Goal: Task Accomplishment & Management: Manage account settings

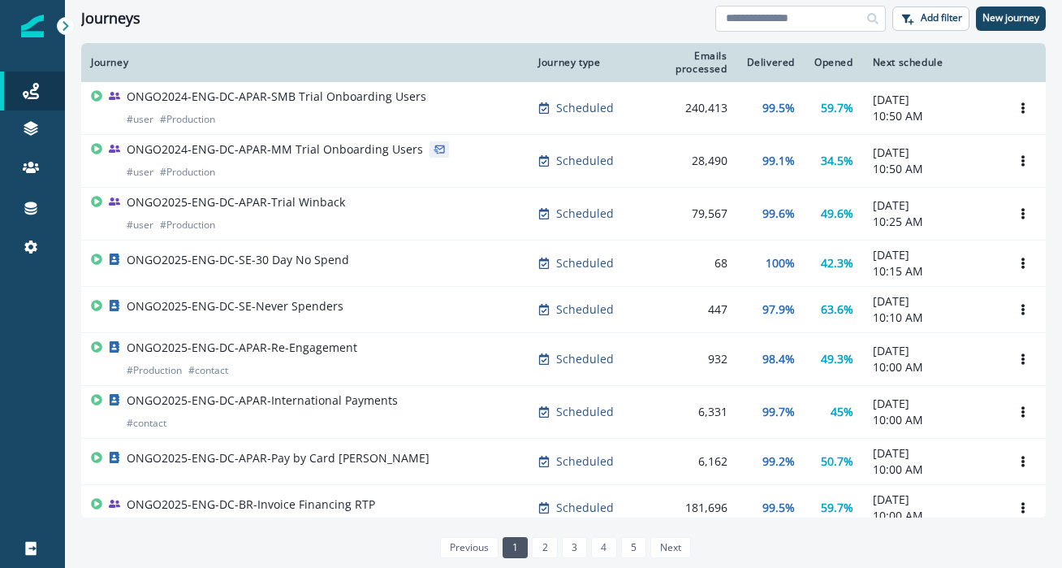
click at [799, 22] on input at bounding box center [800, 19] width 171 height 26
type input "*********"
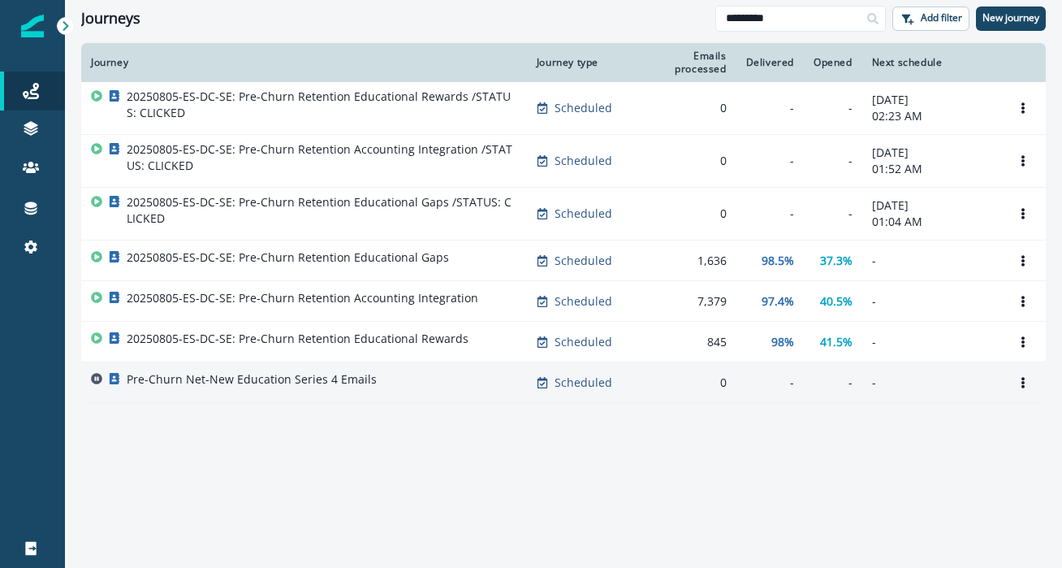
click at [245, 379] on p "Pre-Churn Net-New Education Series 4 Emails" at bounding box center [252, 379] width 250 height 16
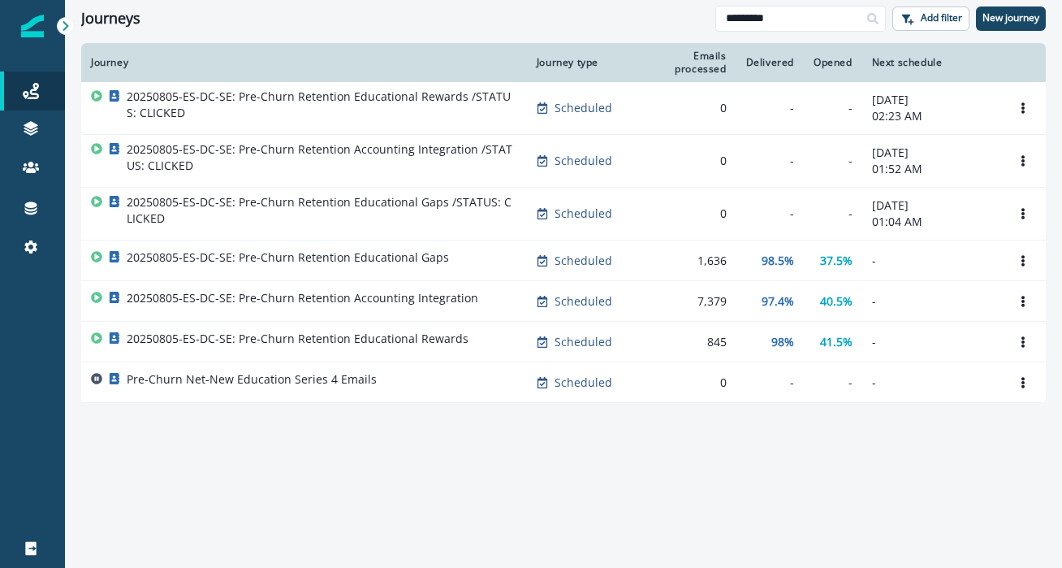
click at [612, 492] on div "Journey Journey type Emails processed Delivered Opened Next schedule 20250805-E…" at bounding box center [563, 304] width 997 height 523
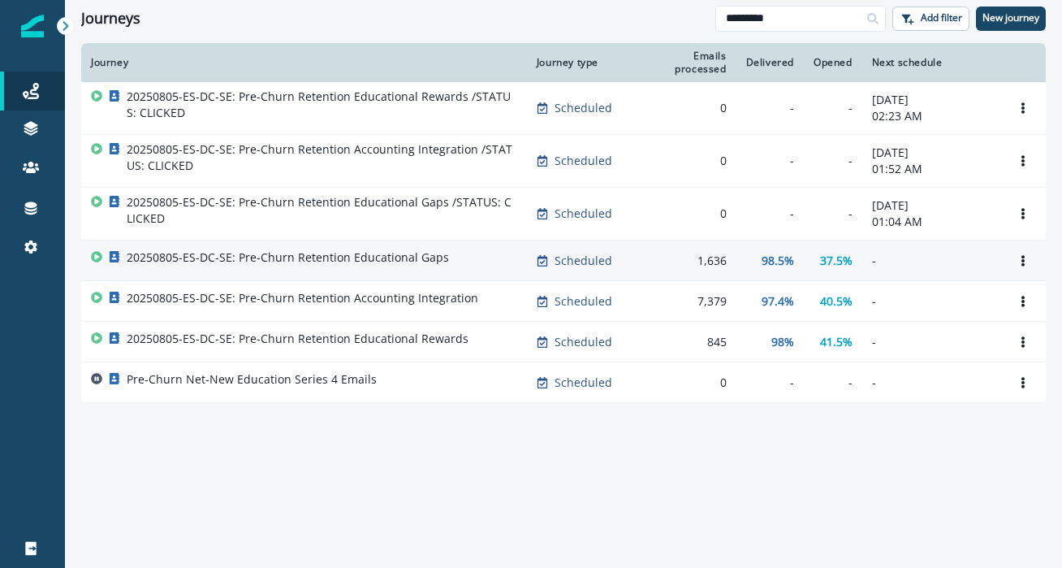
click at [348, 260] on p "20250805-ES-DC-SE: Pre-Churn Retention Educational Gaps" at bounding box center [288, 257] width 322 height 16
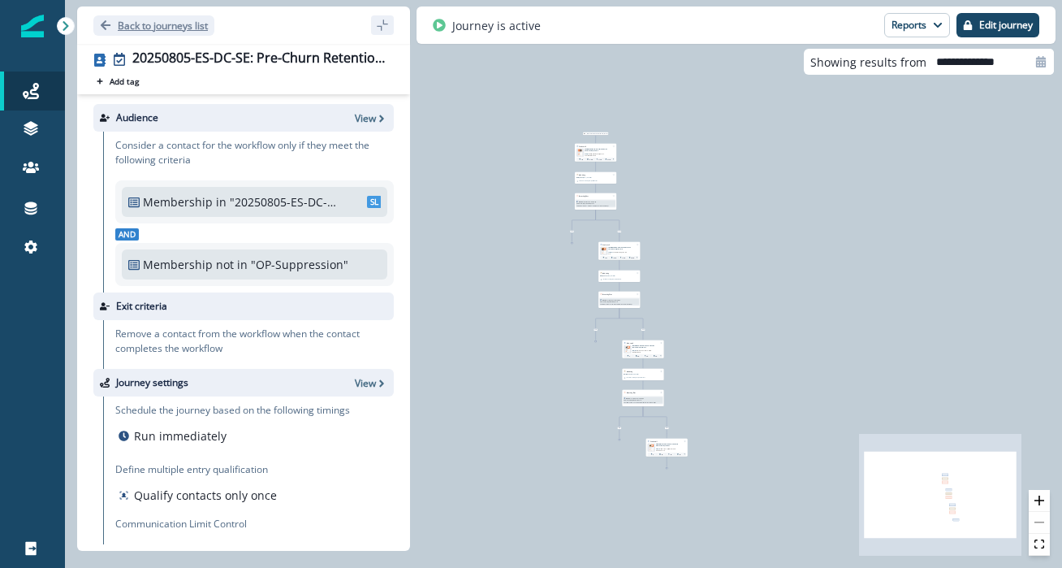
click at [190, 16] on button "Back to journeys list" at bounding box center [153, 25] width 121 height 20
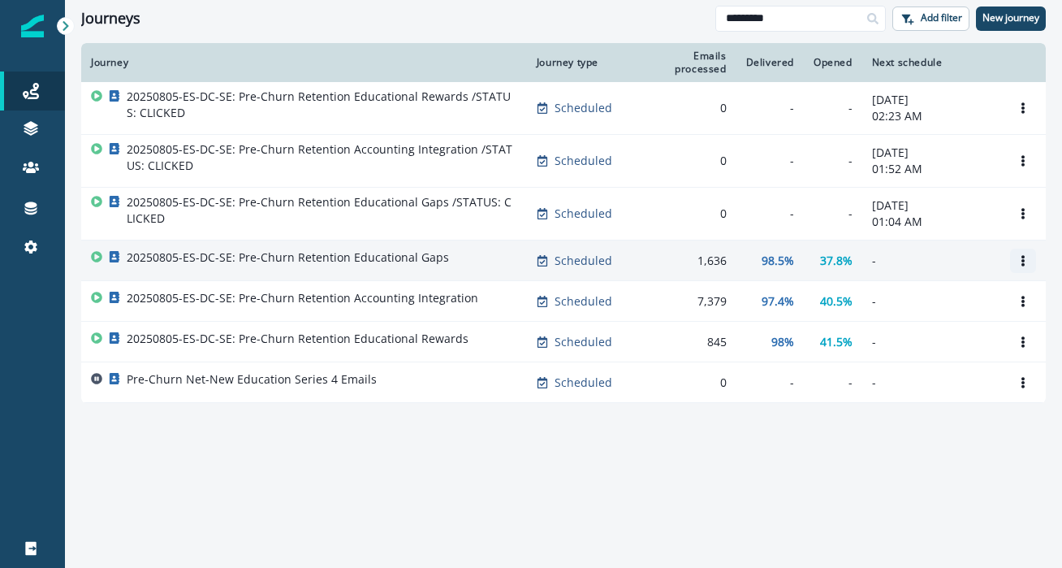
click at [1022, 259] on icon "Options" at bounding box center [1022, 260] width 3 height 11
click at [746, 256] on div "98.5%" at bounding box center [770, 261] width 48 height 16
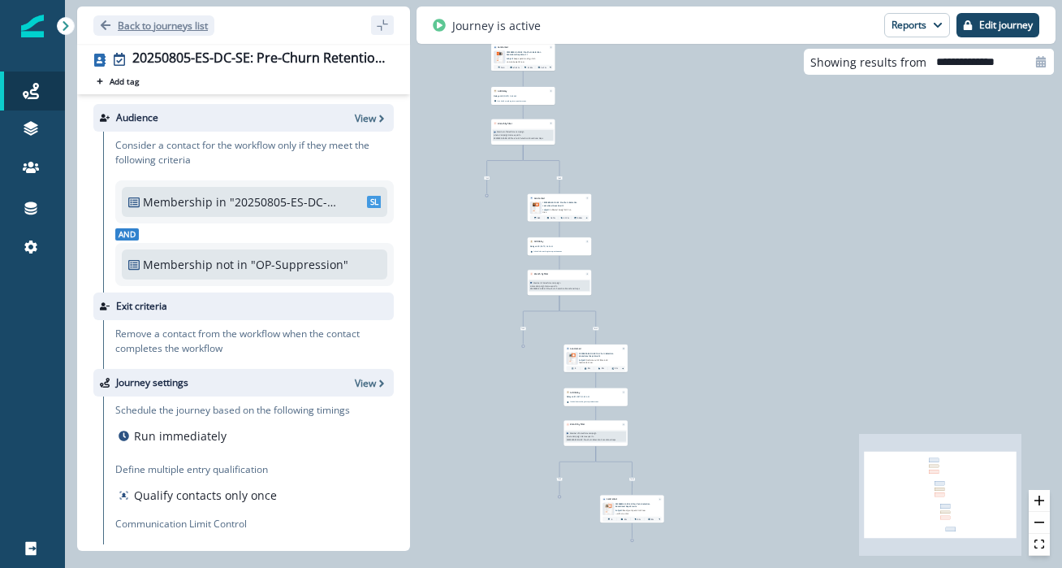
click at [158, 24] on p "Back to journeys list" at bounding box center [163, 26] width 90 height 14
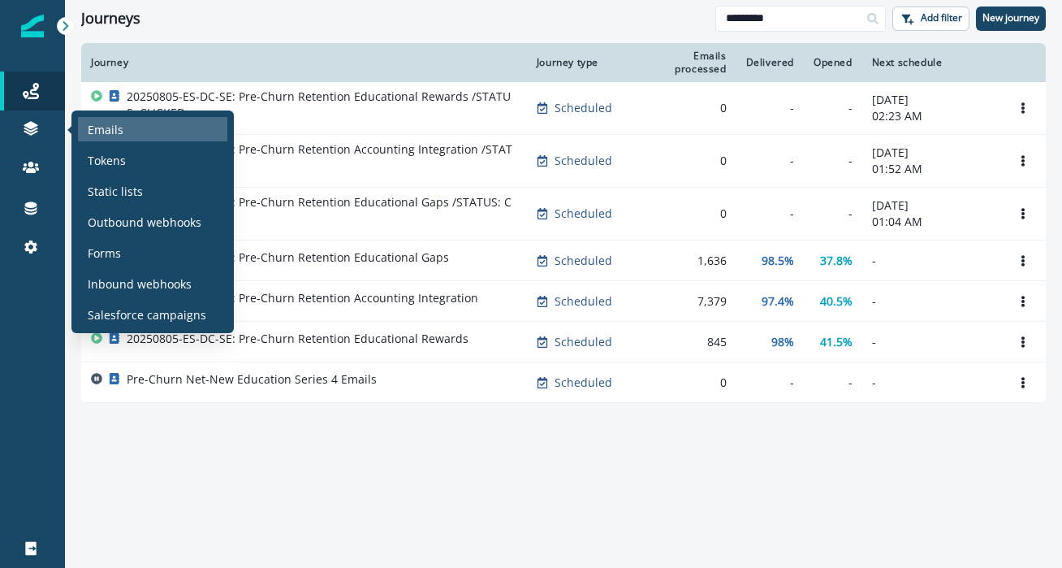
click at [101, 117] on div "Emails" at bounding box center [152, 129] width 149 height 24
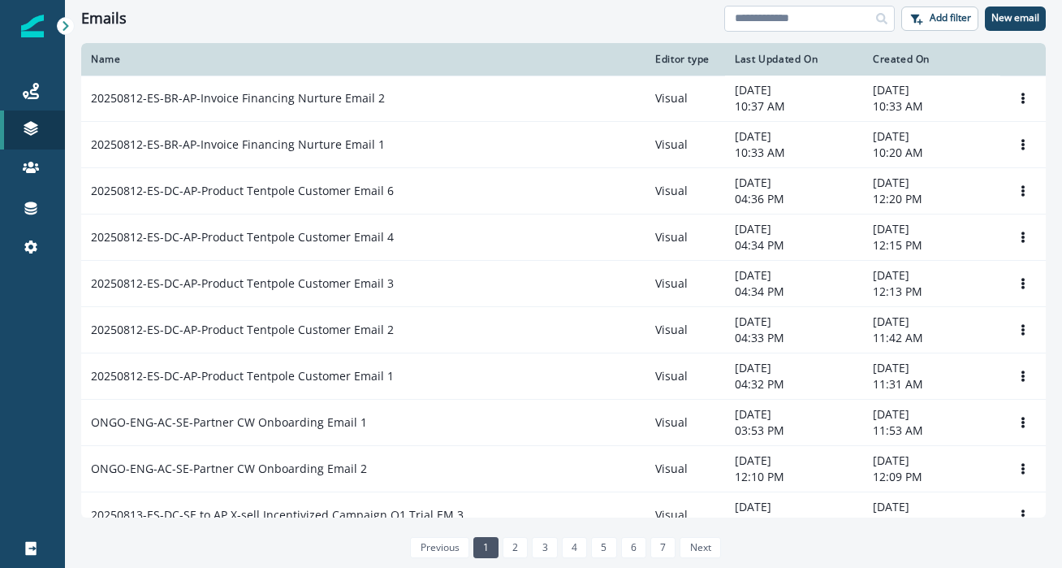
click at [797, 12] on input at bounding box center [809, 19] width 171 height 26
type input "*********"
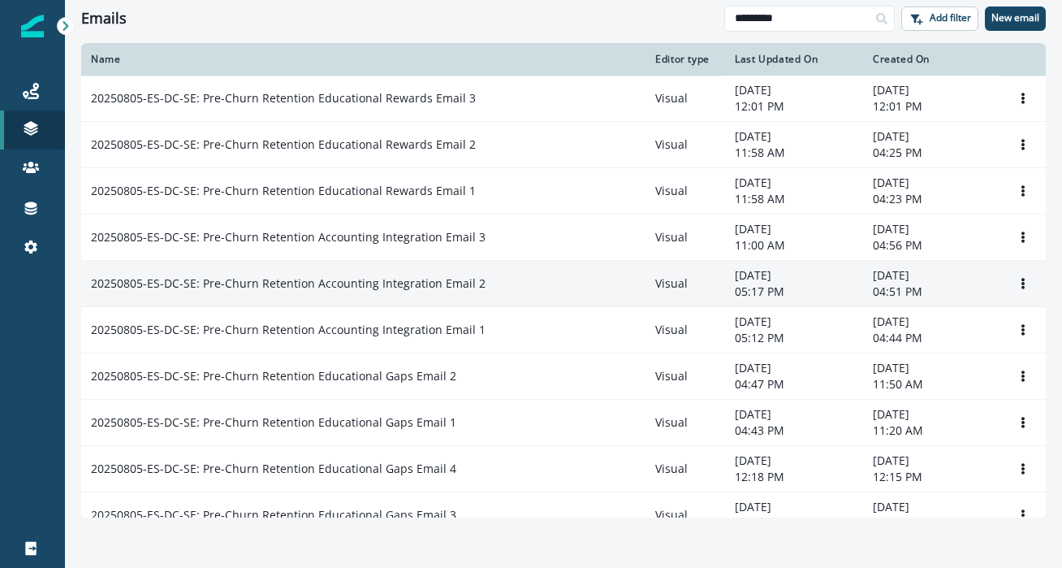
scroll to position [21, 0]
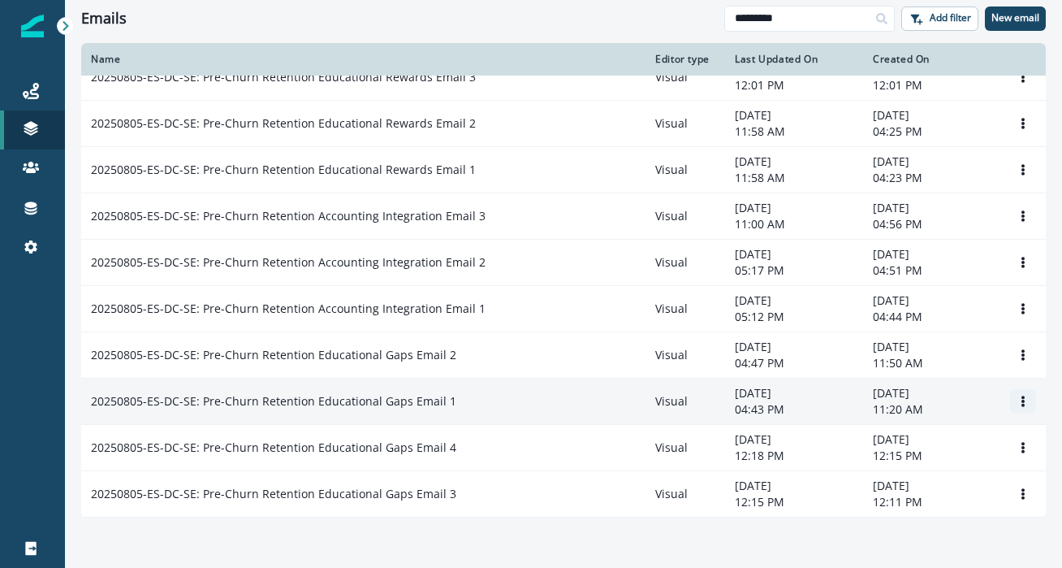
click at [1022, 395] on icon "Options" at bounding box center [1022, 400] width 3 height 11
click at [400, 394] on p "20250805-ES-DC-SE: Pre-Churn Retention Educational Gaps Email 1" at bounding box center [273, 401] width 365 height 16
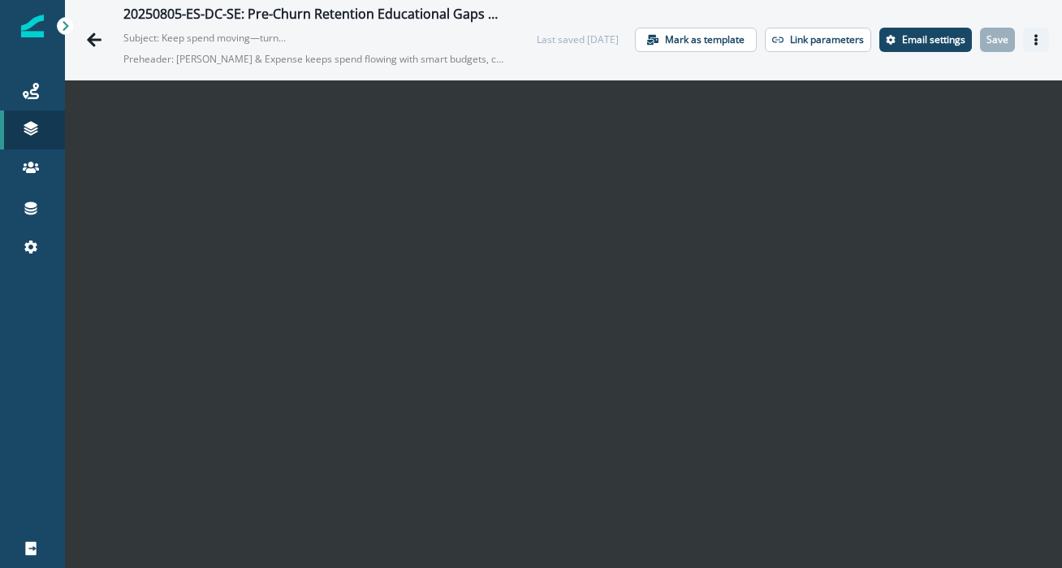
click at [1033, 46] on button "Actions" at bounding box center [1036, 40] width 26 height 24
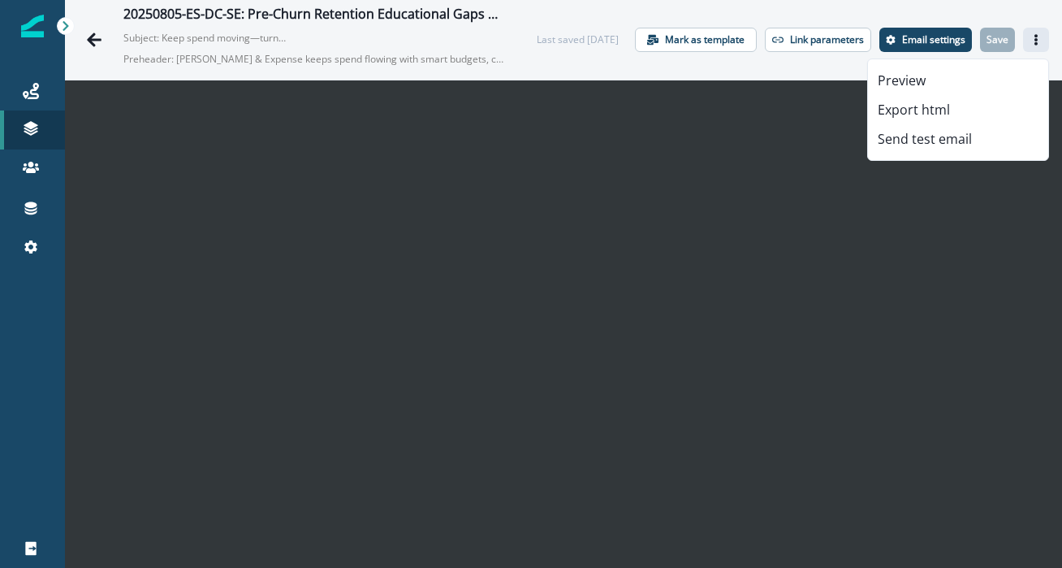
click at [585, 78] on div "20250805-ES-DC-SE: Pre-Churn Retention Educational Gaps Email 1 Subject: Keep s…" at bounding box center [563, 40] width 997 height 80
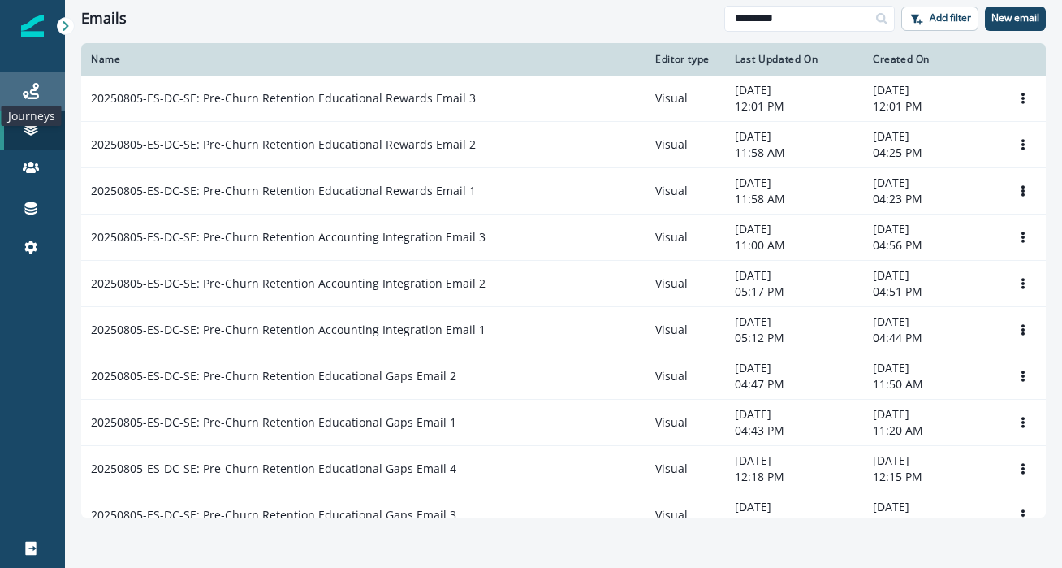
click at [28, 85] on icon at bounding box center [31, 91] width 16 height 16
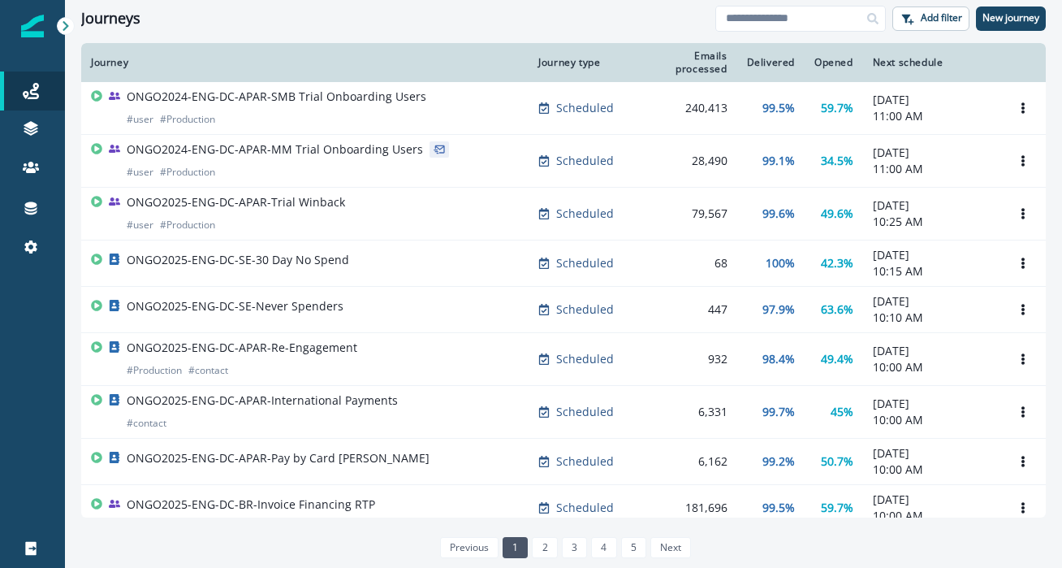
click at [710, 68] on div "Emails processed" at bounding box center [686, 63] width 84 height 26
click at [826, 15] on input at bounding box center [800, 19] width 171 height 26
type input "*********"
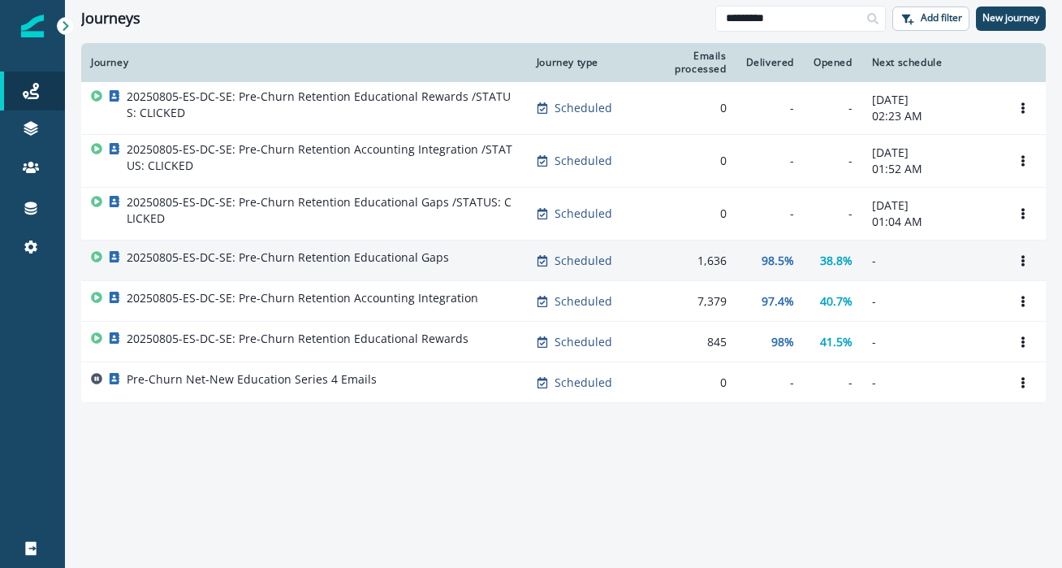
click at [775, 258] on p "98.5%" at bounding box center [778, 261] width 32 height 16
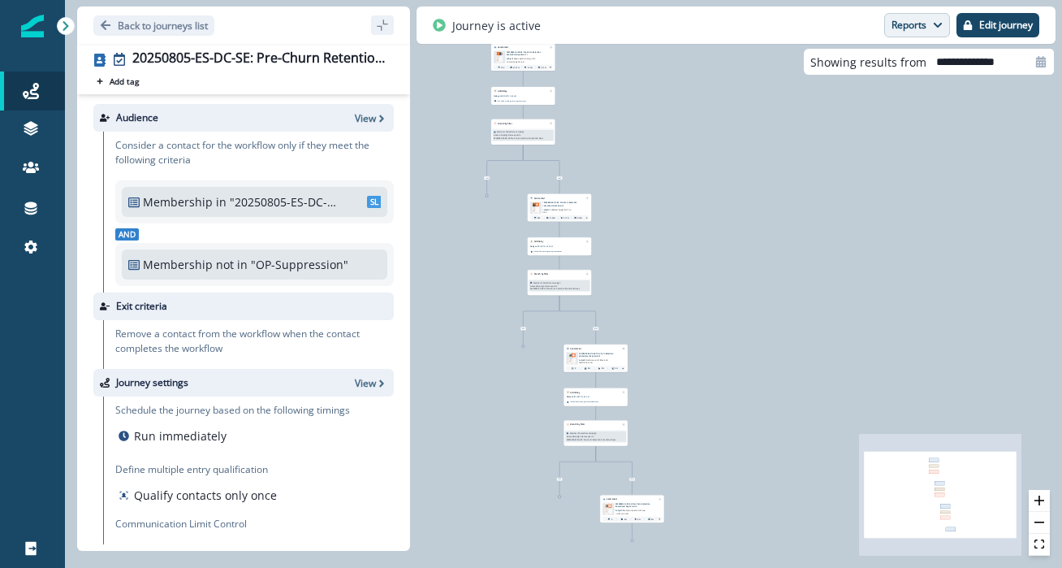
click at [918, 28] on button "Reports" at bounding box center [917, 25] width 66 height 24
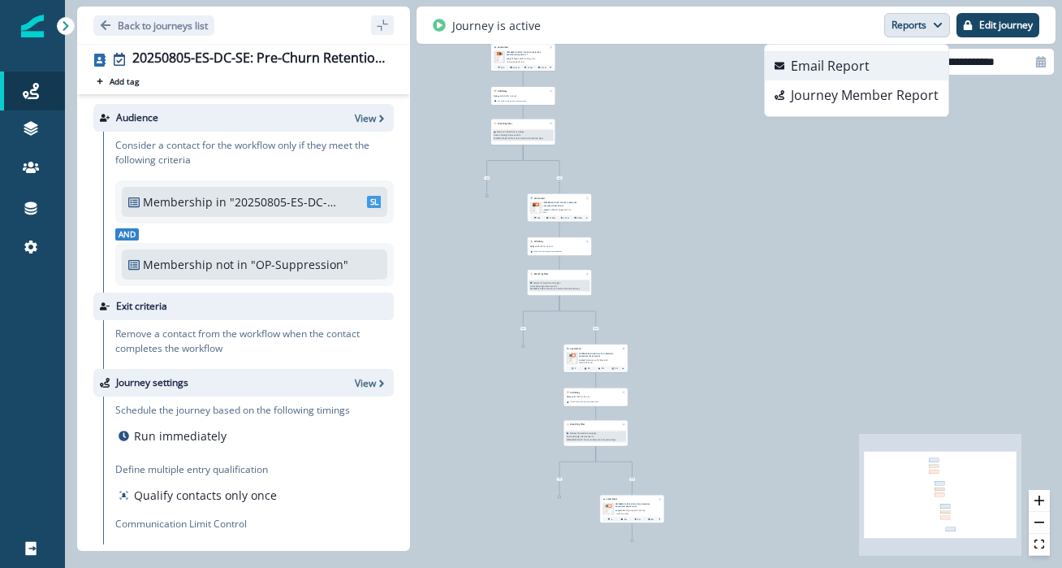
click at [840, 64] on p "Email Report" at bounding box center [830, 65] width 79 height 19
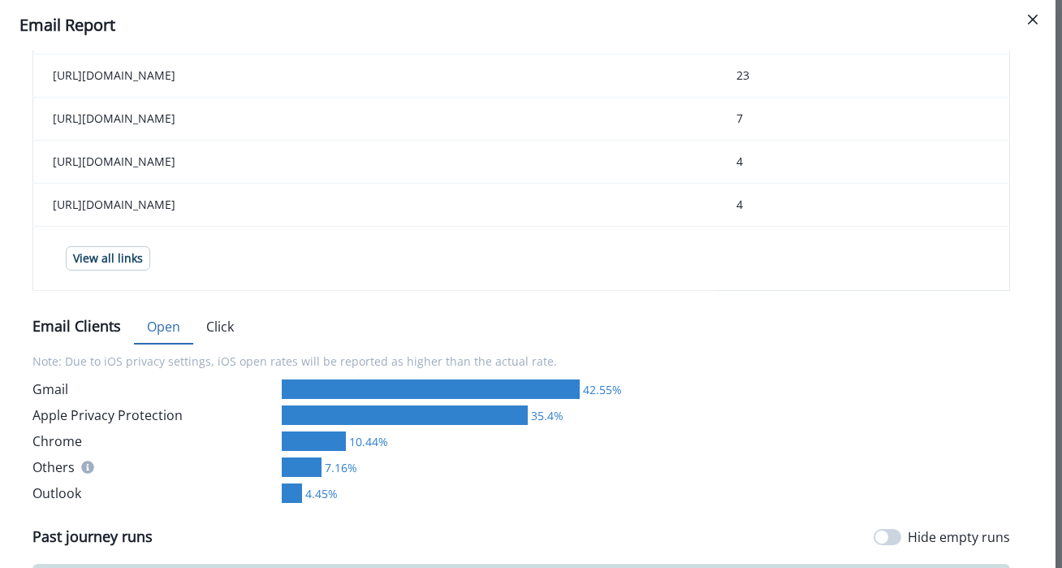
scroll to position [743, 0]
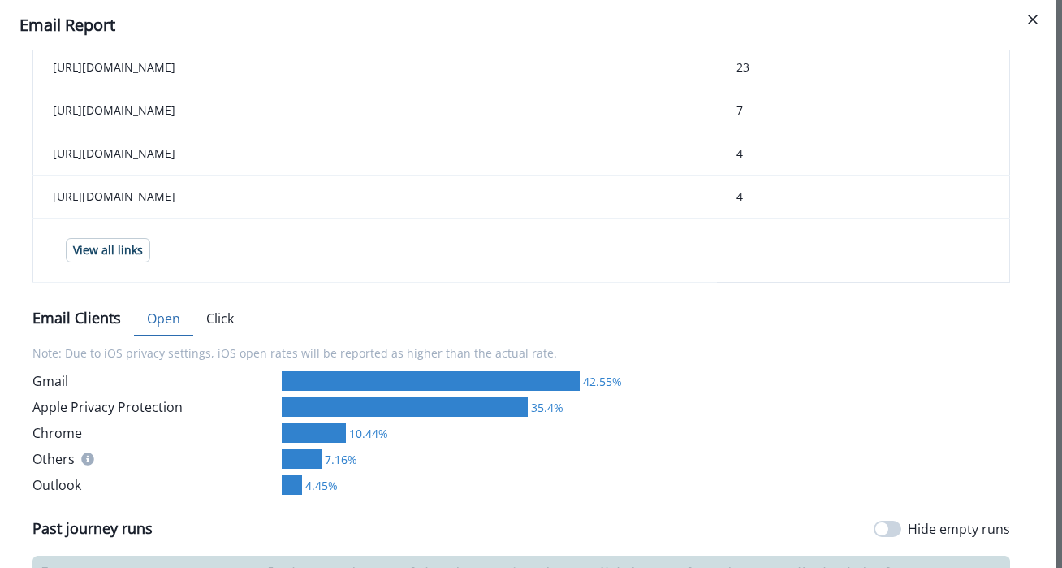
click at [186, 328] on button "Open" at bounding box center [163, 319] width 59 height 34
click at [231, 329] on button "Click" at bounding box center [220, 319] width 54 height 34
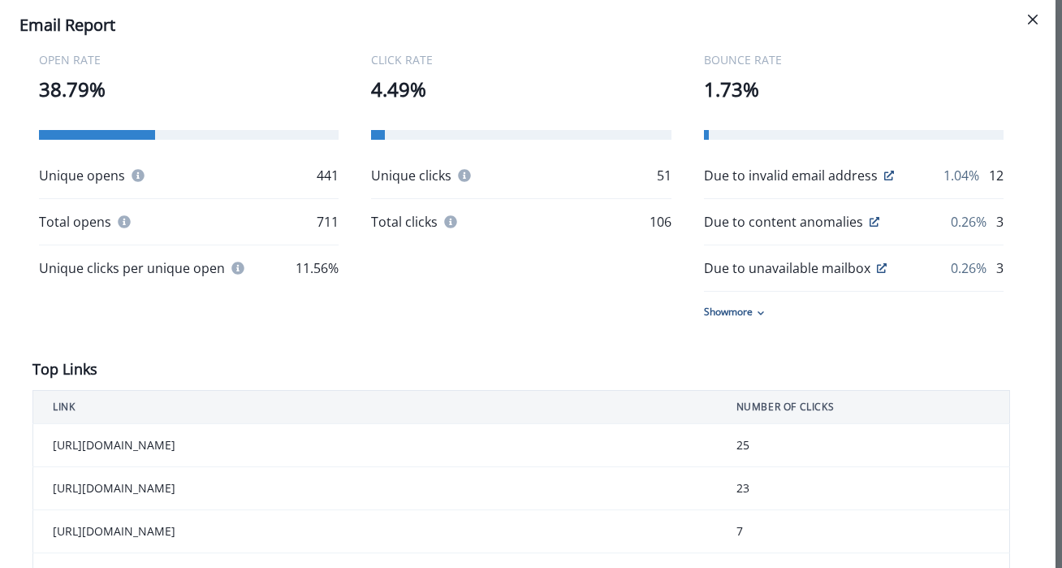
scroll to position [341, 0]
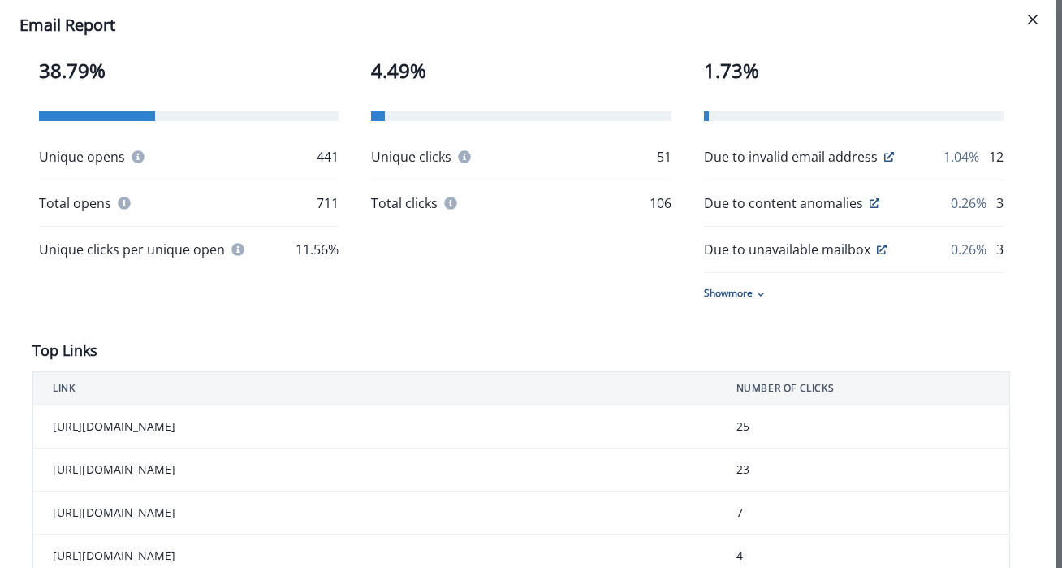
click at [746, 281] on div "Due to invalid email address 1.04% 12 Due to content anomalies 0.26% 3 Due to u…" at bounding box center [854, 223] width 300 height 153
click at [746, 292] on p "Show more" at bounding box center [728, 293] width 49 height 15
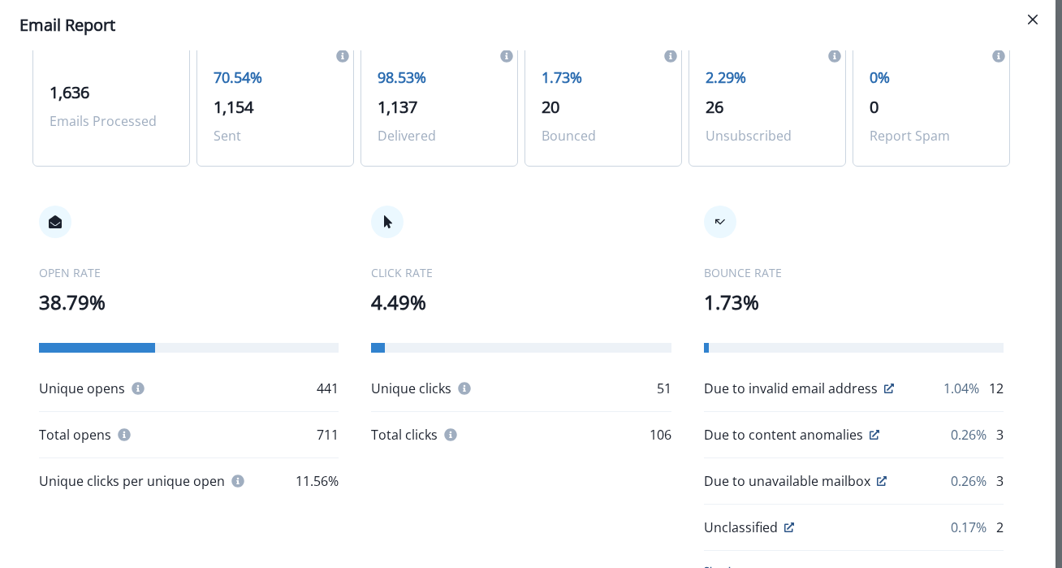
scroll to position [0, 0]
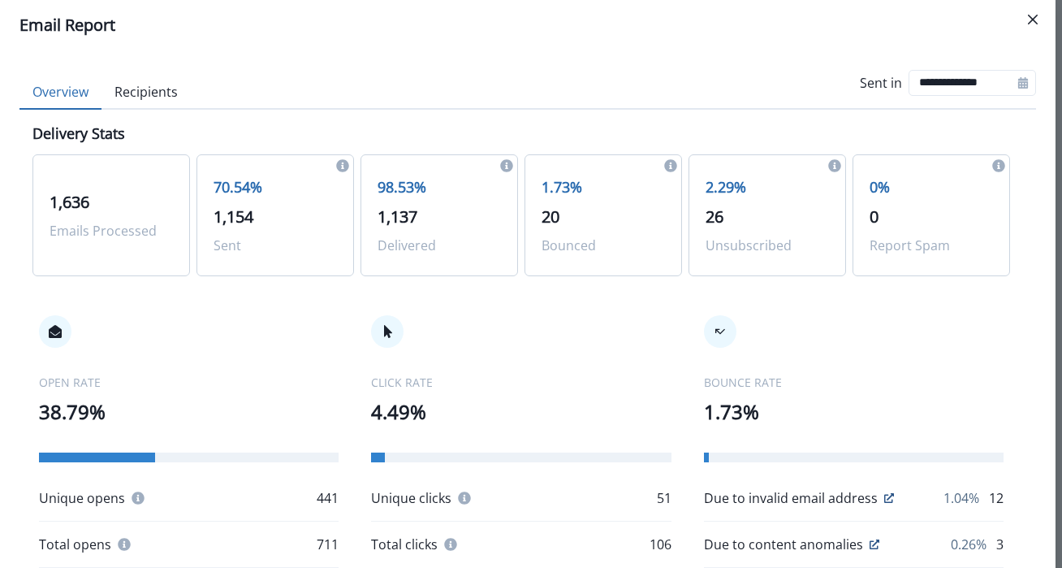
click at [136, 76] on button "Recipients" at bounding box center [145, 93] width 89 height 34
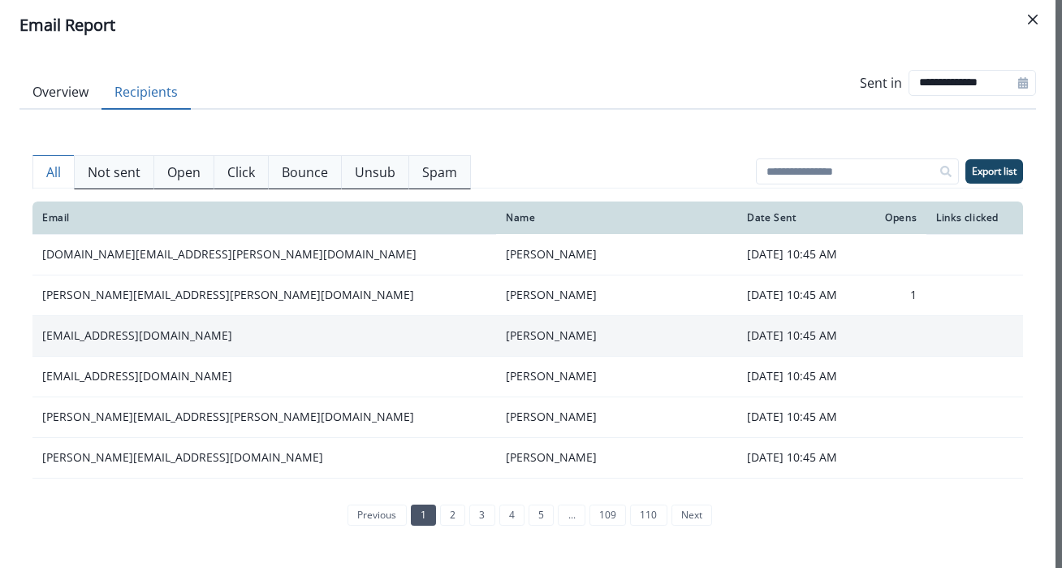
scroll to position [358, 0]
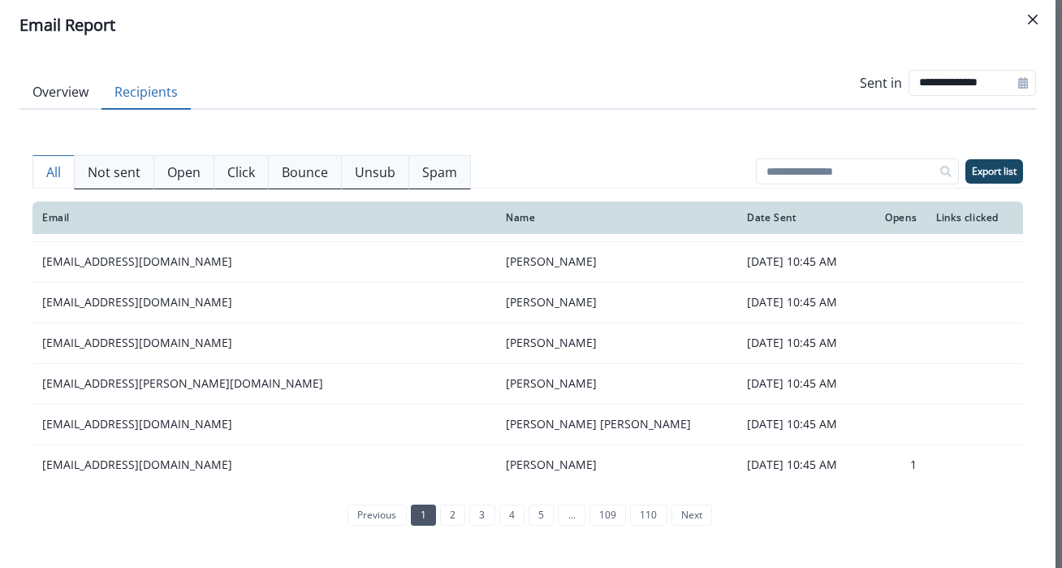
click at [248, 166] on p "Click" at bounding box center [241, 171] width 28 height 19
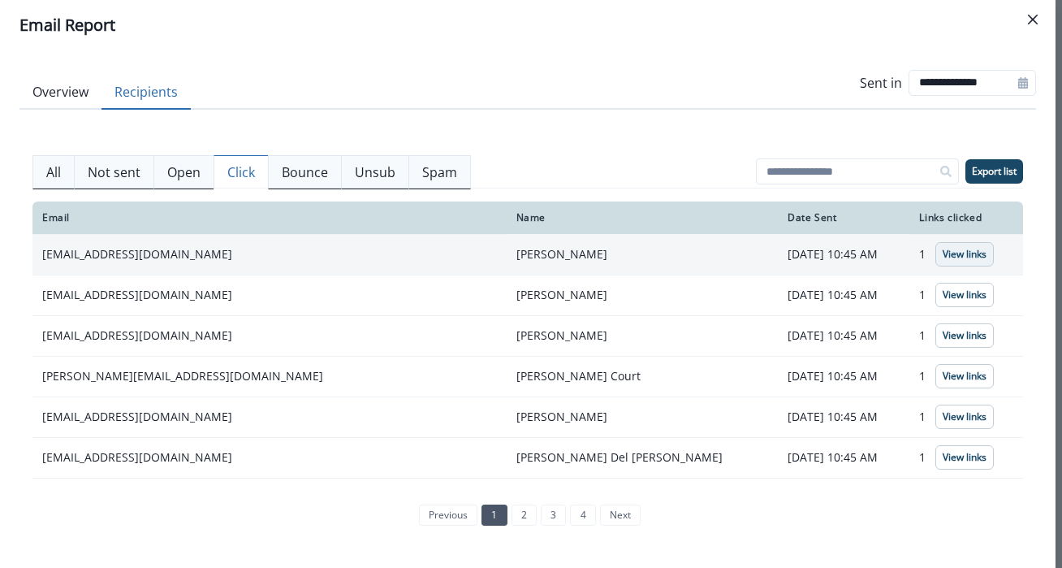
click at [944, 253] on p "View links" at bounding box center [965, 253] width 44 height 11
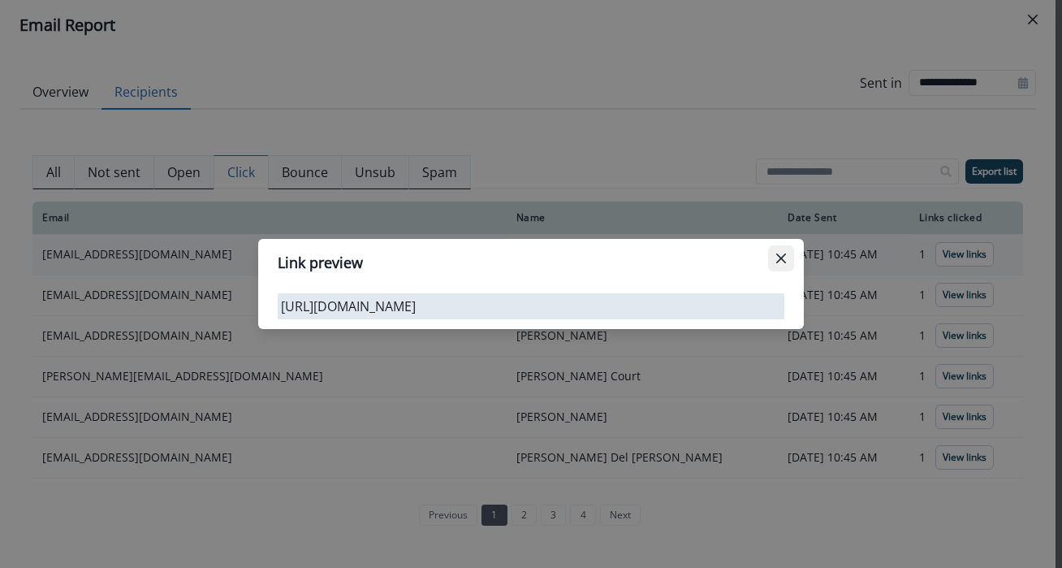
click at [778, 254] on icon "Close" at bounding box center [781, 258] width 10 height 10
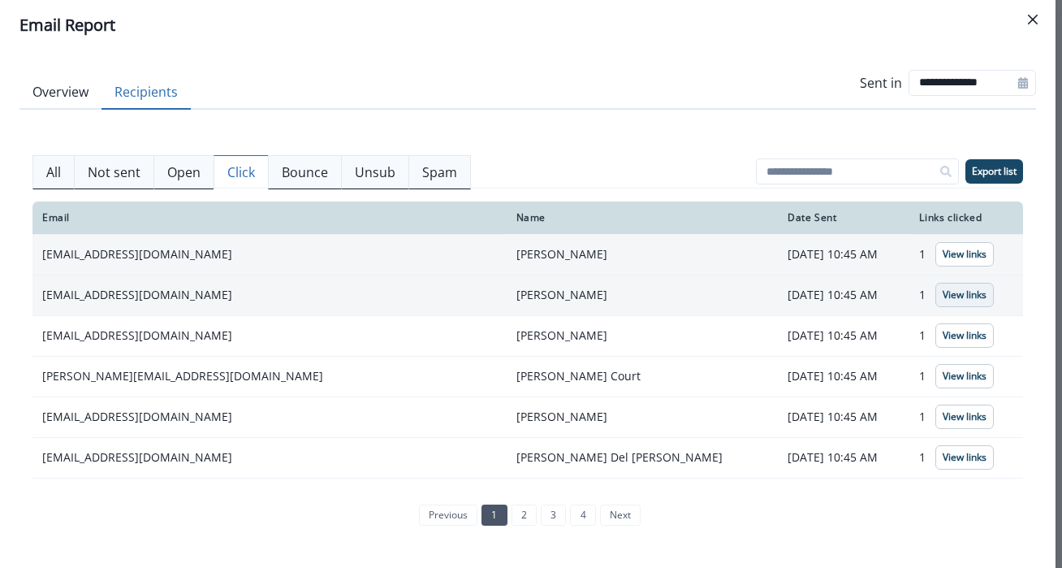
click at [943, 298] on p "View links" at bounding box center [965, 294] width 44 height 11
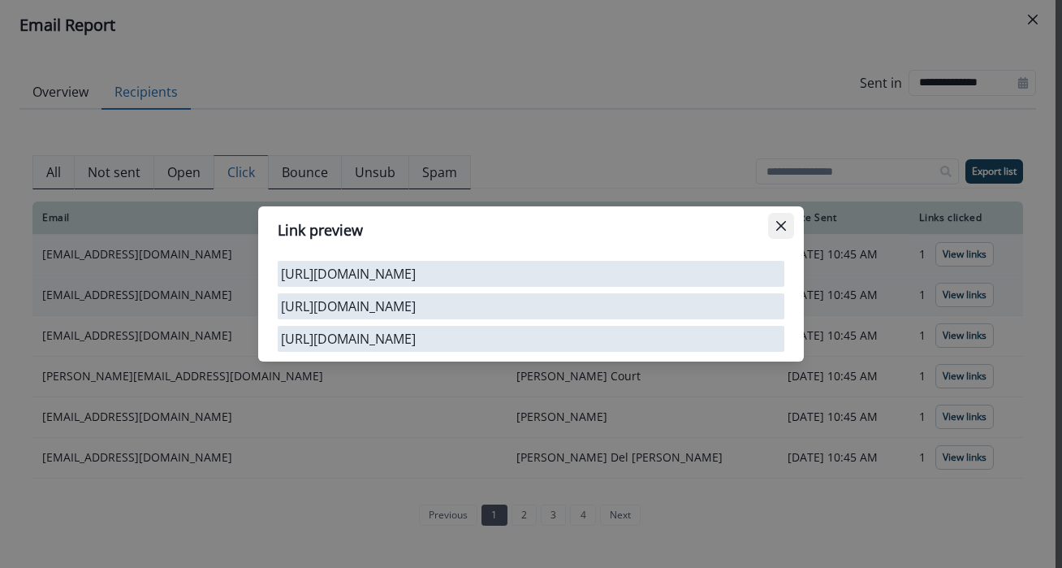
click at [787, 227] on button "Close" at bounding box center [781, 226] width 26 height 26
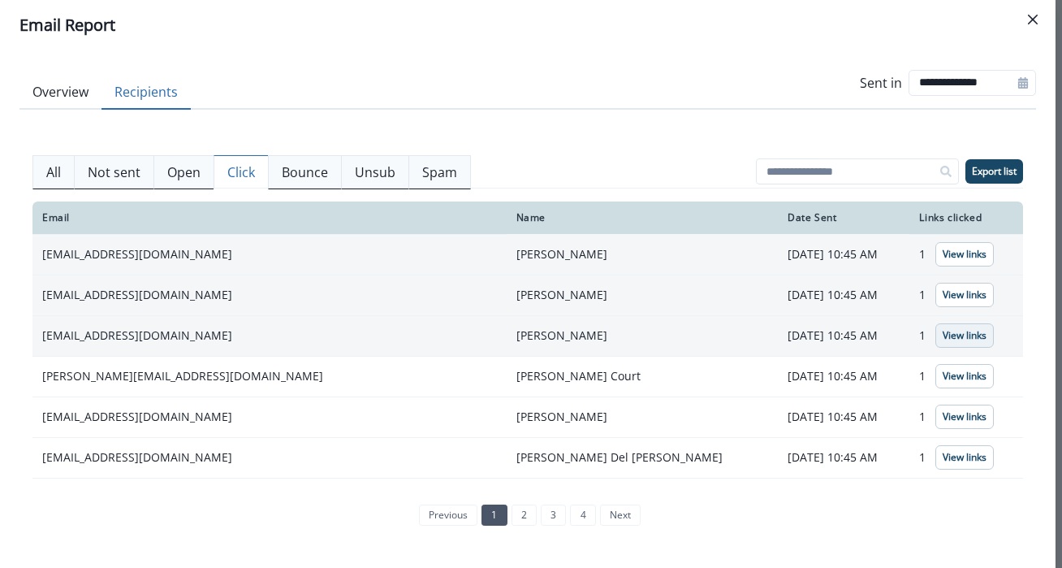
click at [935, 341] on button "View links" at bounding box center [964, 335] width 58 height 24
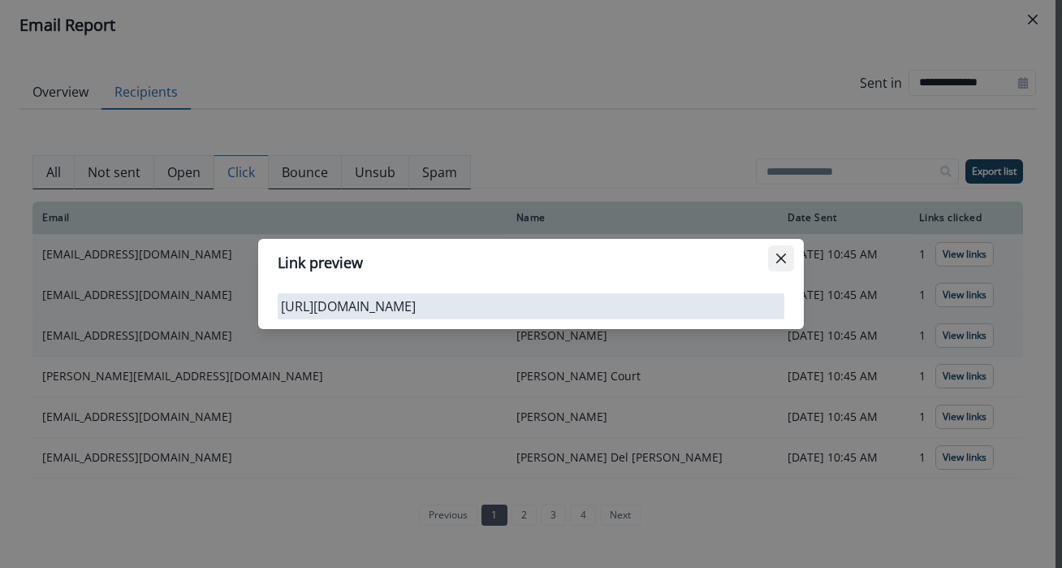
click at [781, 258] on icon "Close" at bounding box center [781, 258] width 10 height 10
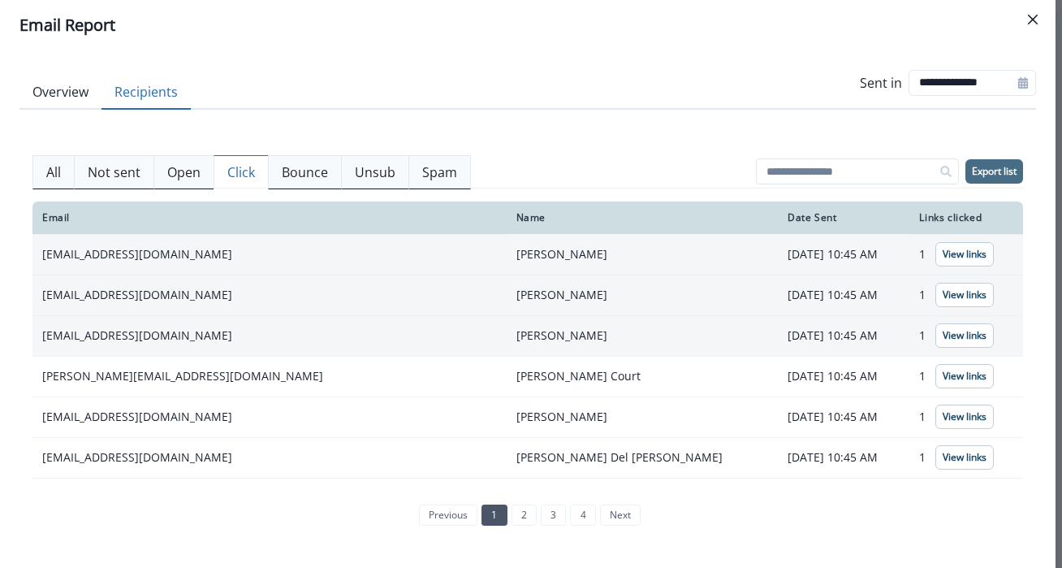
click at [1005, 167] on p "Export list" at bounding box center [994, 171] width 45 height 11
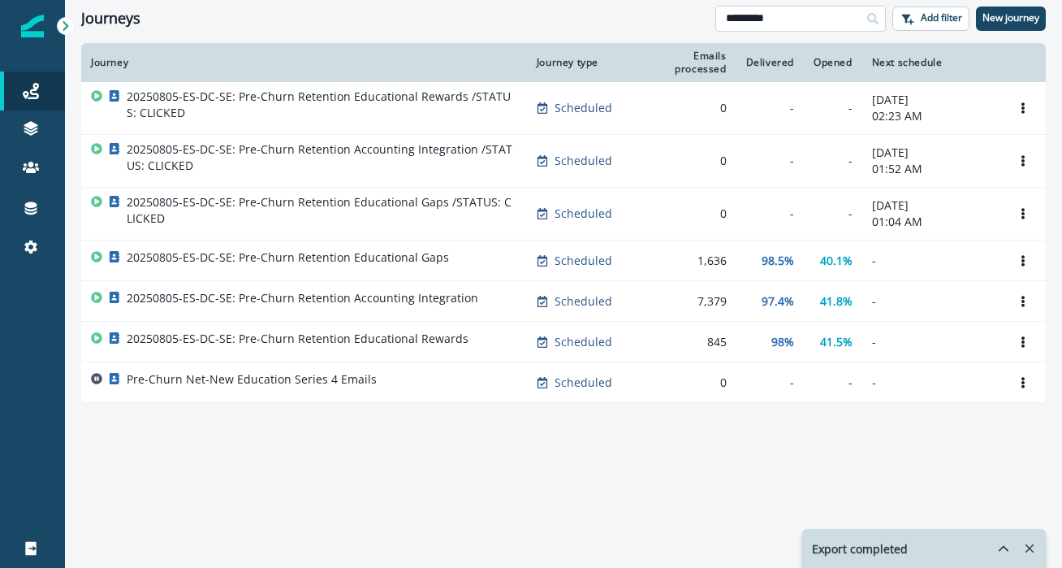
click at [805, 19] on input "*********" at bounding box center [800, 19] width 171 height 26
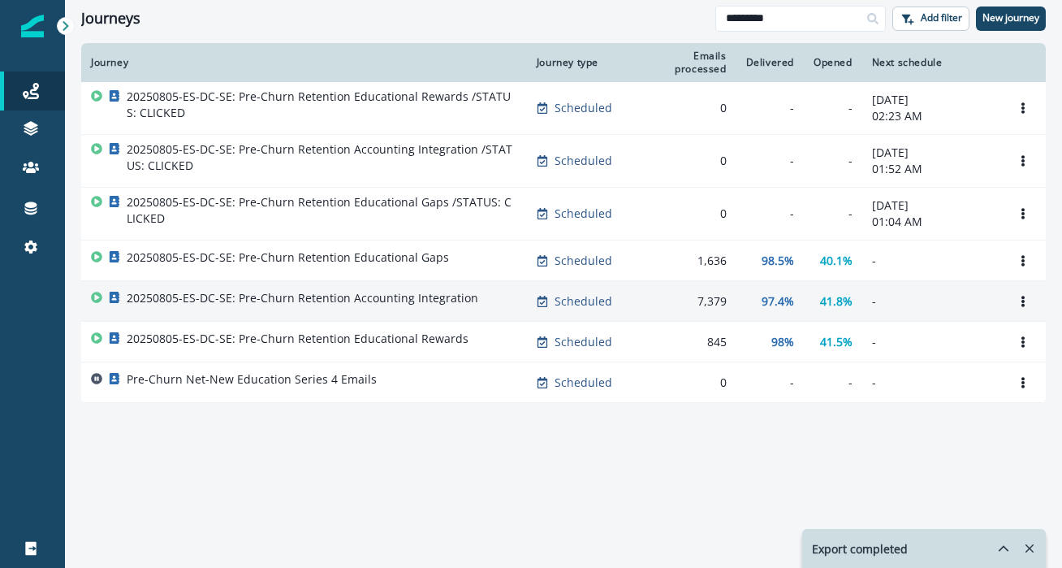
click at [464, 287] on td "20250805-ES-DC-SE: Pre-Churn Retention Accounting Integration" at bounding box center [304, 301] width 446 height 41
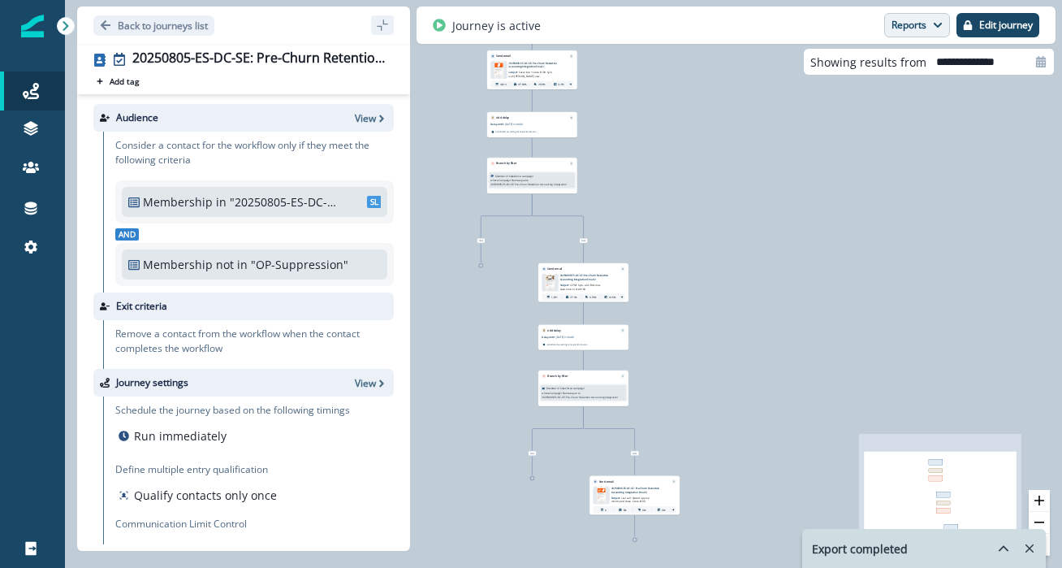
click at [924, 24] on button "Reports" at bounding box center [917, 25] width 66 height 24
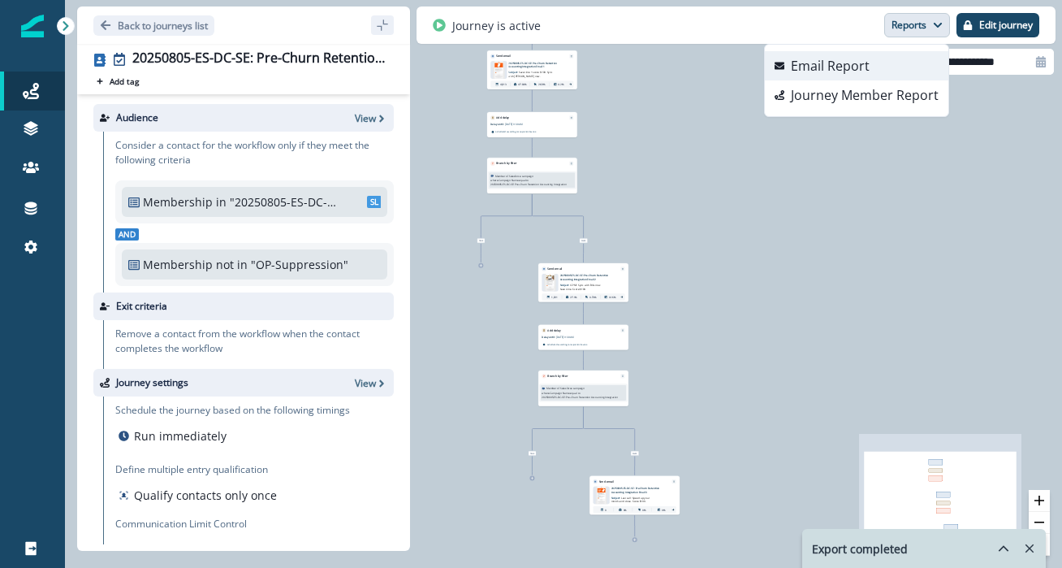
click at [872, 61] on button "Email Report" at bounding box center [857, 65] width 184 height 29
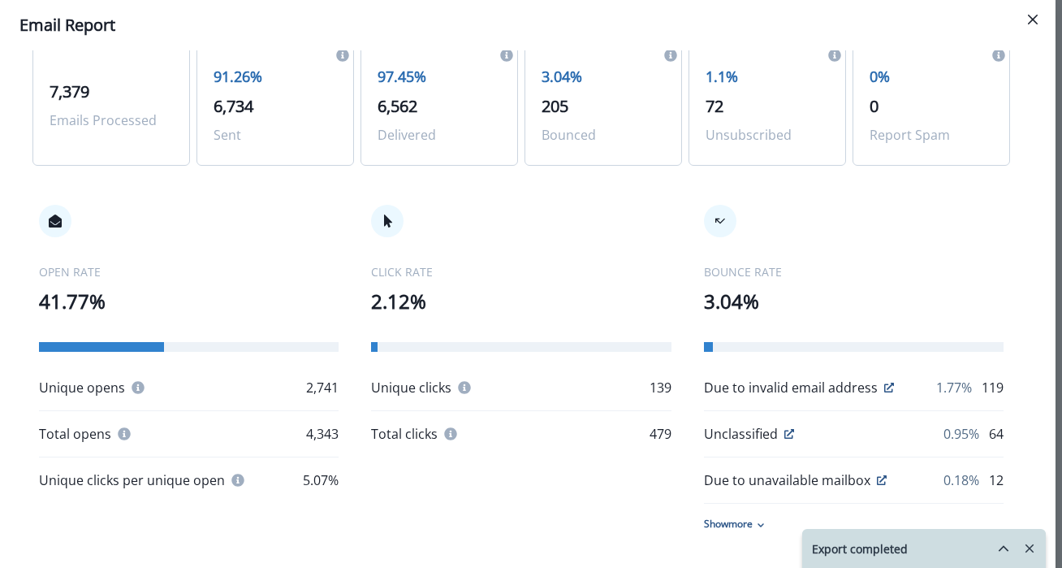
scroll to position [129, 0]
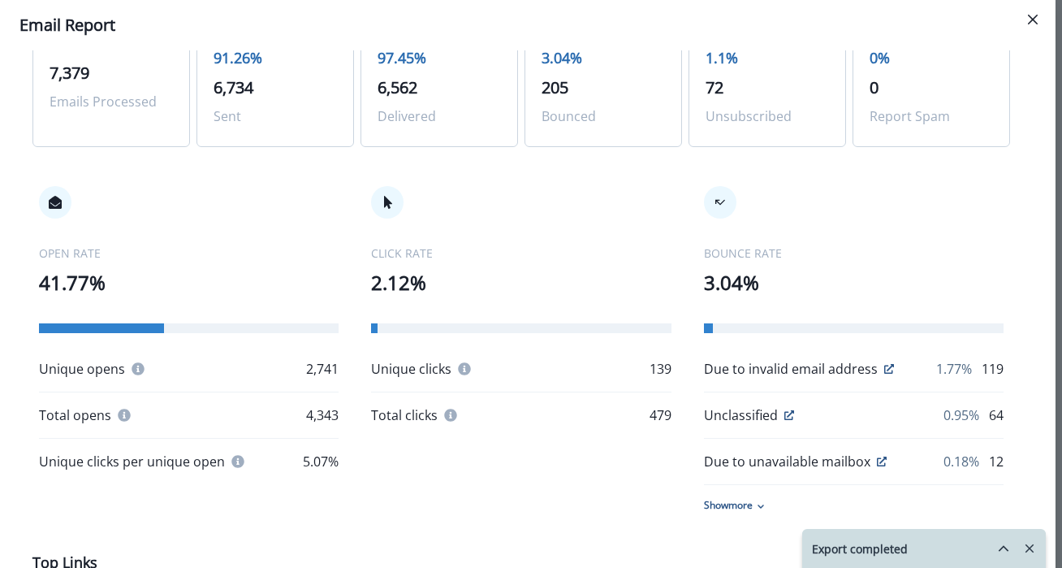
click at [377, 274] on p "2.12%" at bounding box center [521, 282] width 300 height 29
click at [387, 197] on icon at bounding box center [388, 202] width 13 height 13
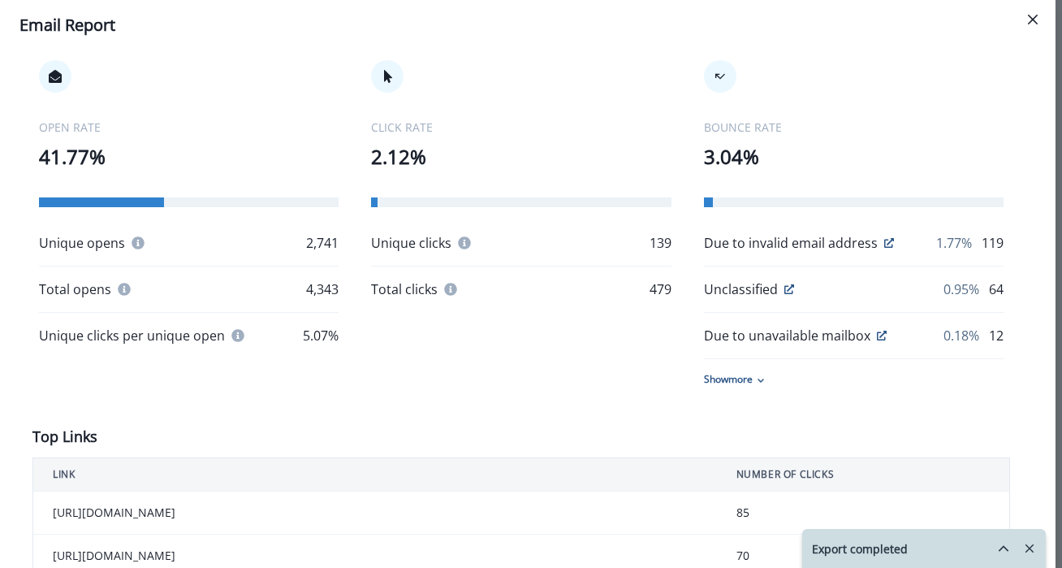
scroll to position [257, 0]
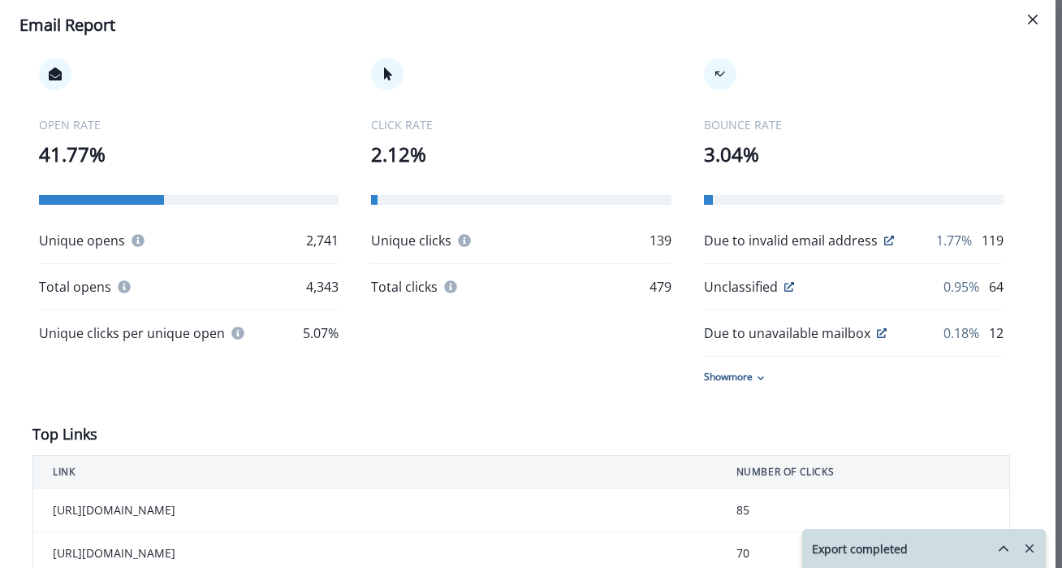
click at [429, 282] on p "Total clicks" at bounding box center [404, 286] width 67 height 19
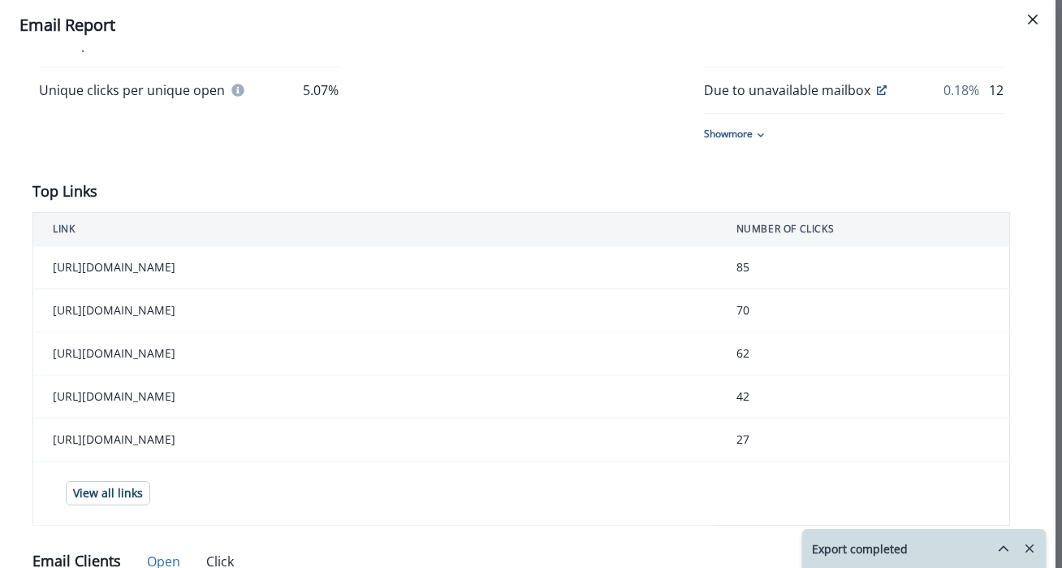
scroll to position [0, 0]
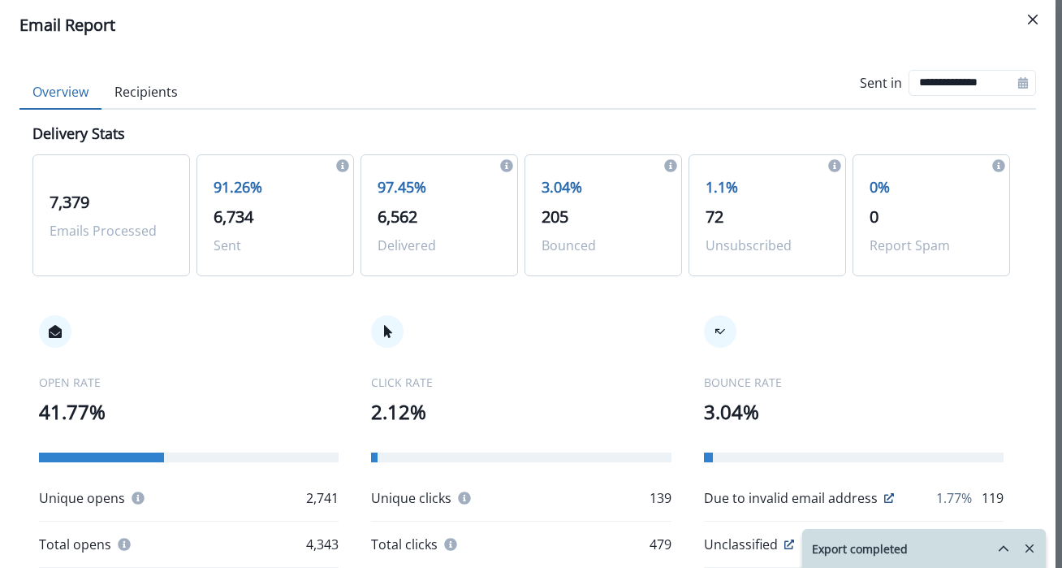
click at [147, 83] on button "Recipients" at bounding box center [145, 93] width 89 height 34
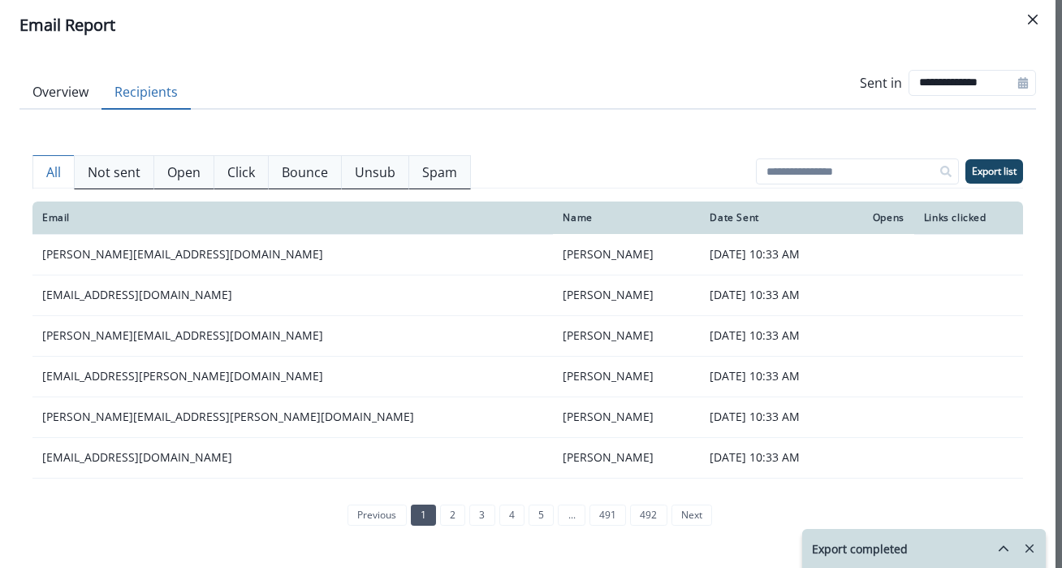
click at [241, 171] on p "Click" at bounding box center [241, 171] width 28 height 19
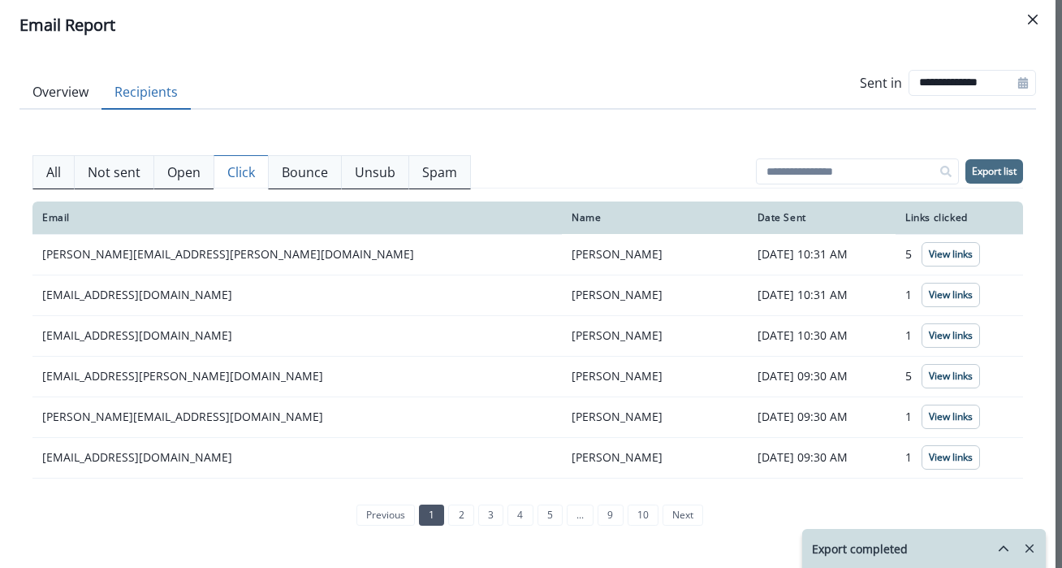
click at [983, 168] on p "Export list" at bounding box center [994, 171] width 45 height 11
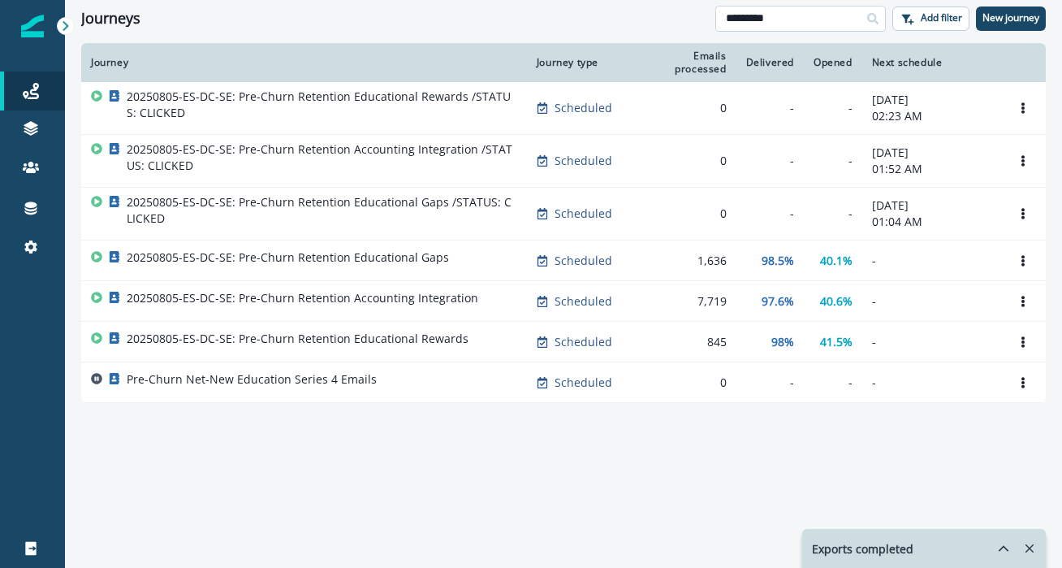
click at [813, 23] on input "*********" at bounding box center [800, 19] width 171 height 26
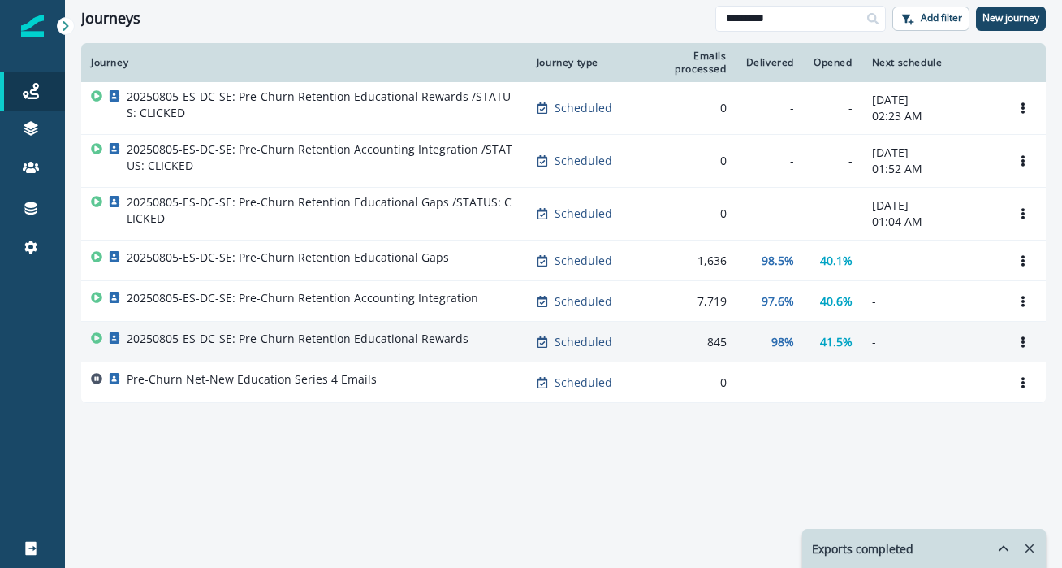
click at [425, 339] on p "20250805-ES-DC-SE: Pre-Churn Retention Educational Rewards" at bounding box center [298, 338] width 342 height 16
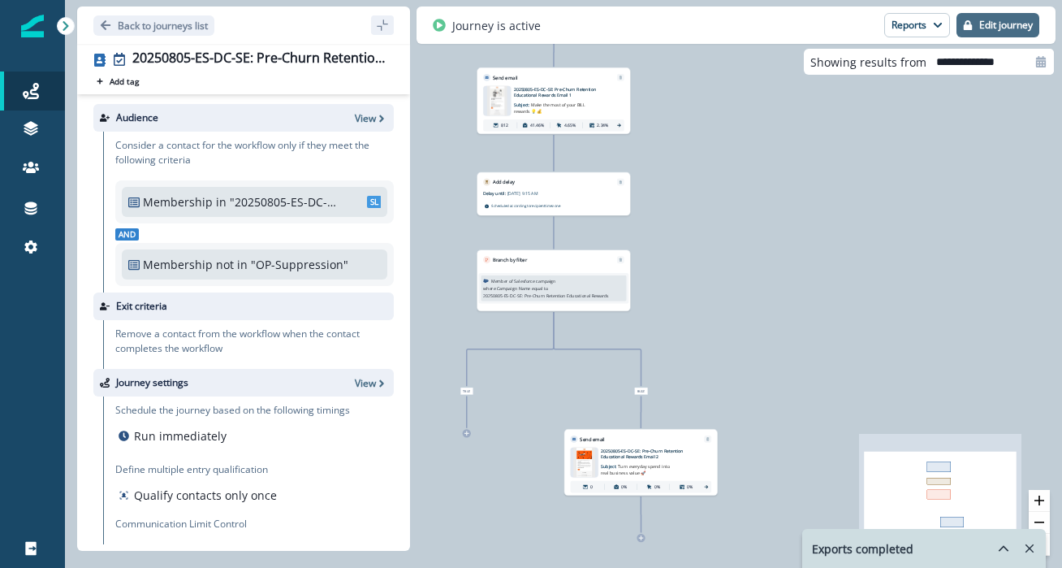
click at [1021, 30] on p "Edit journey" at bounding box center [1006, 24] width 54 height 11
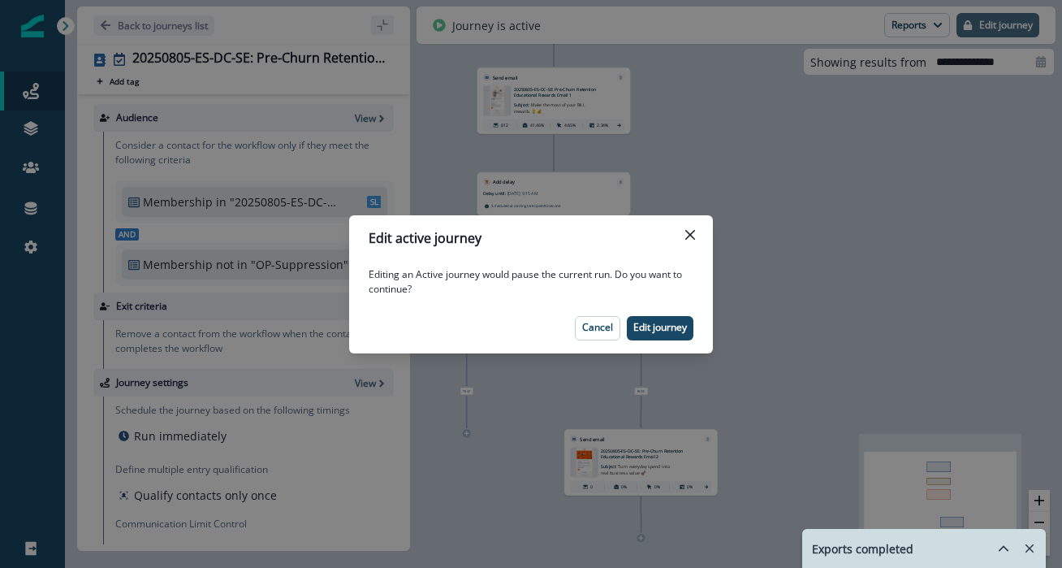
click at [1021, 30] on div "Edit active journey Editing an Active journey would pause the current run. Do y…" at bounding box center [531, 284] width 1062 height 568
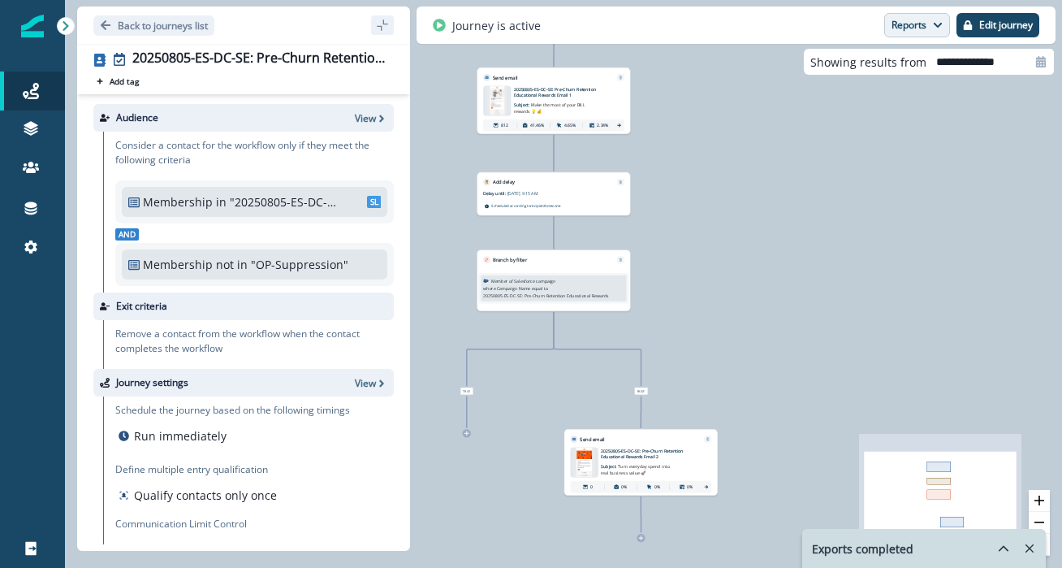
click at [934, 22] on icon "button" at bounding box center [938, 25] width 10 height 10
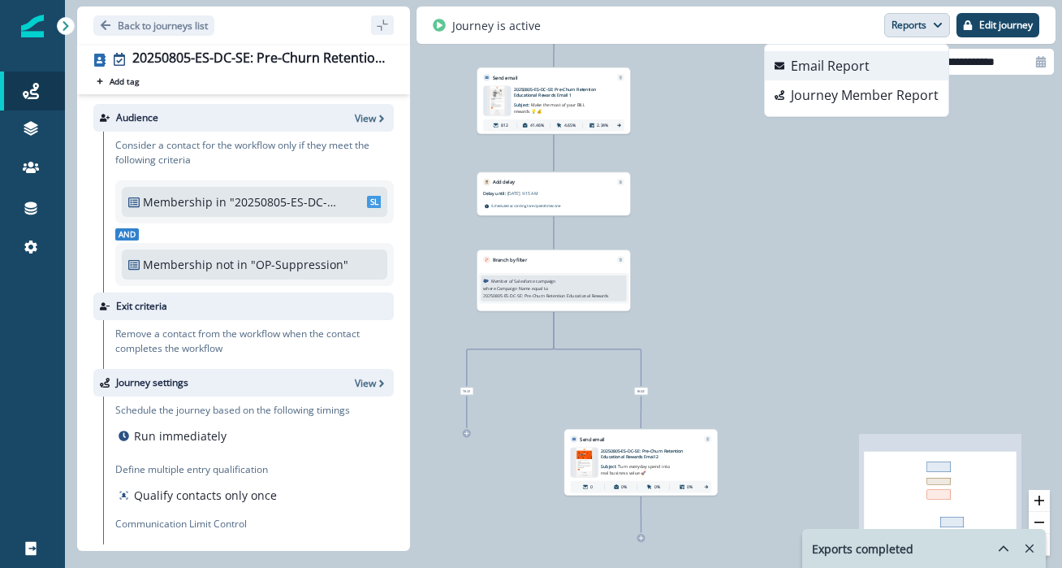
click at [888, 66] on button "Email Report" at bounding box center [857, 65] width 184 height 29
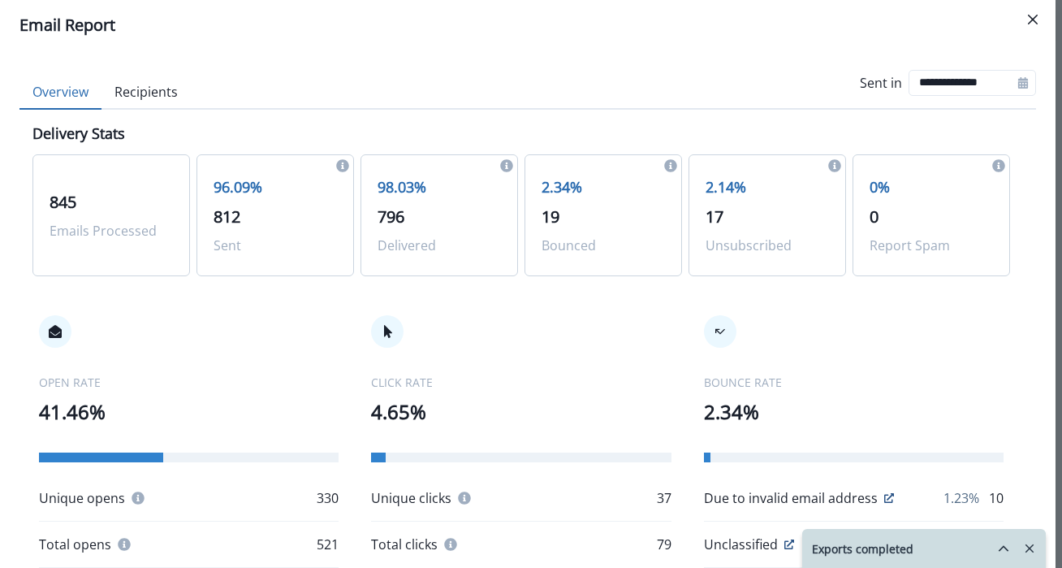
click at [121, 85] on button "Recipients" at bounding box center [145, 93] width 89 height 34
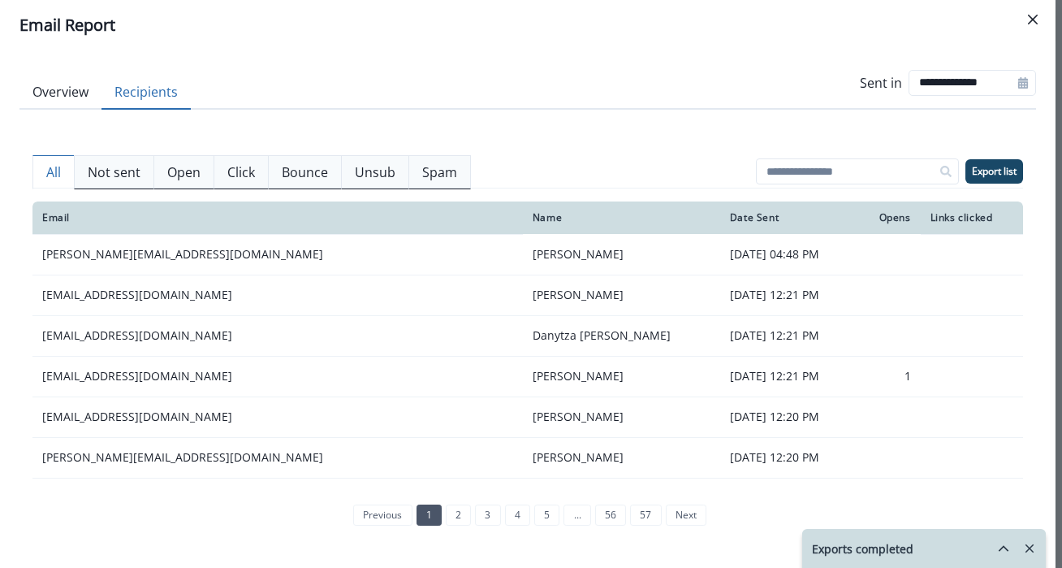
click at [245, 168] on p "Click" at bounding box center [241, 171] width 28 height 19
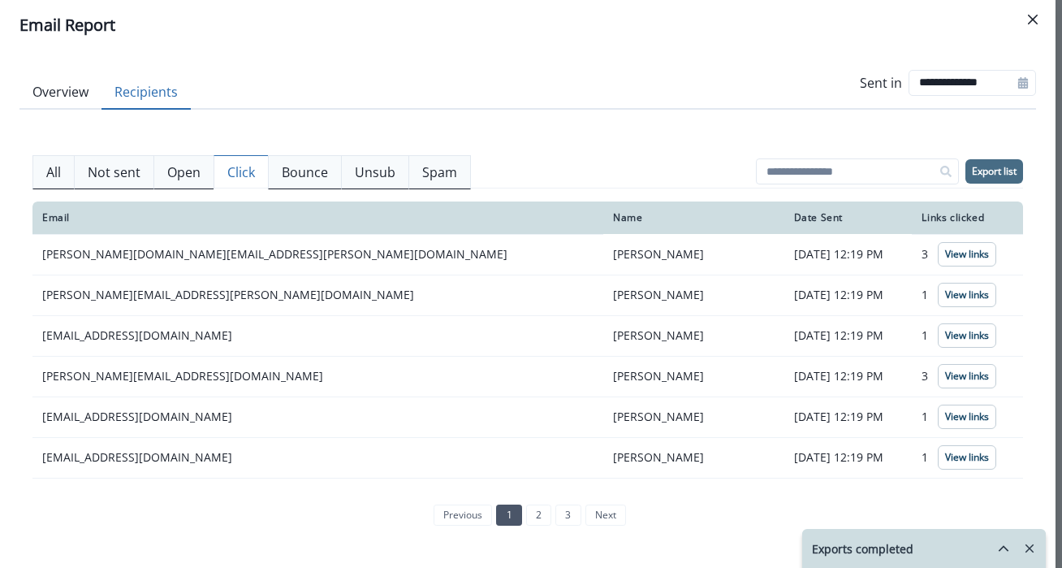
click at [995, 171] on p "Export list" at bounding box center [994, 171] width 45 height 11
click at [186, 172] on p "Open" at bounding box center [183, 171] width 33 height 19
